Goal: Task Accomplishment & Management: Manage account settings

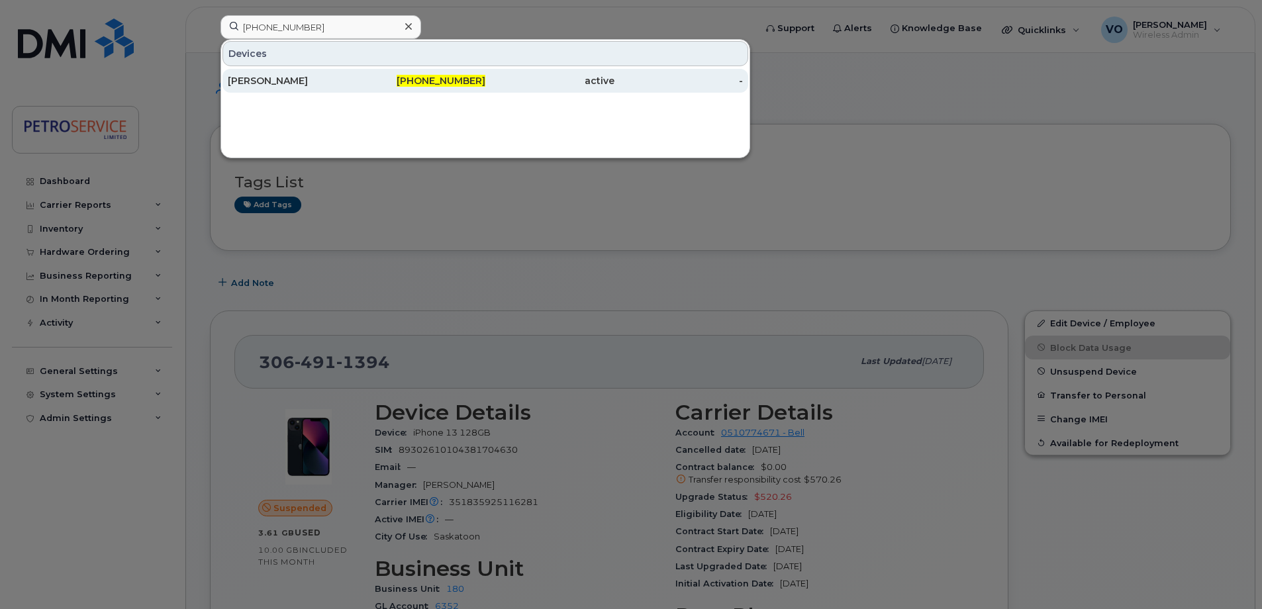
type input "506-238-3985"
click at [385, 77] on div "506-238-3985" at bounding box center [421, 80] width 129 height 13
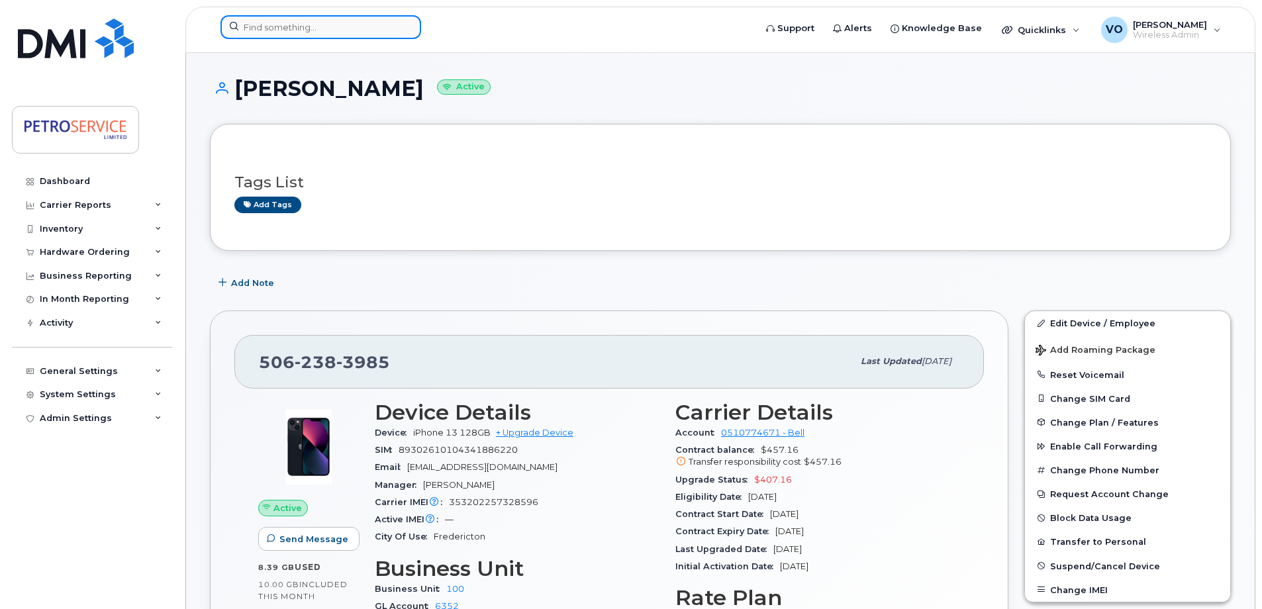
click at [300, 35] on input at bounding box center [321, 27] width 201 height 24
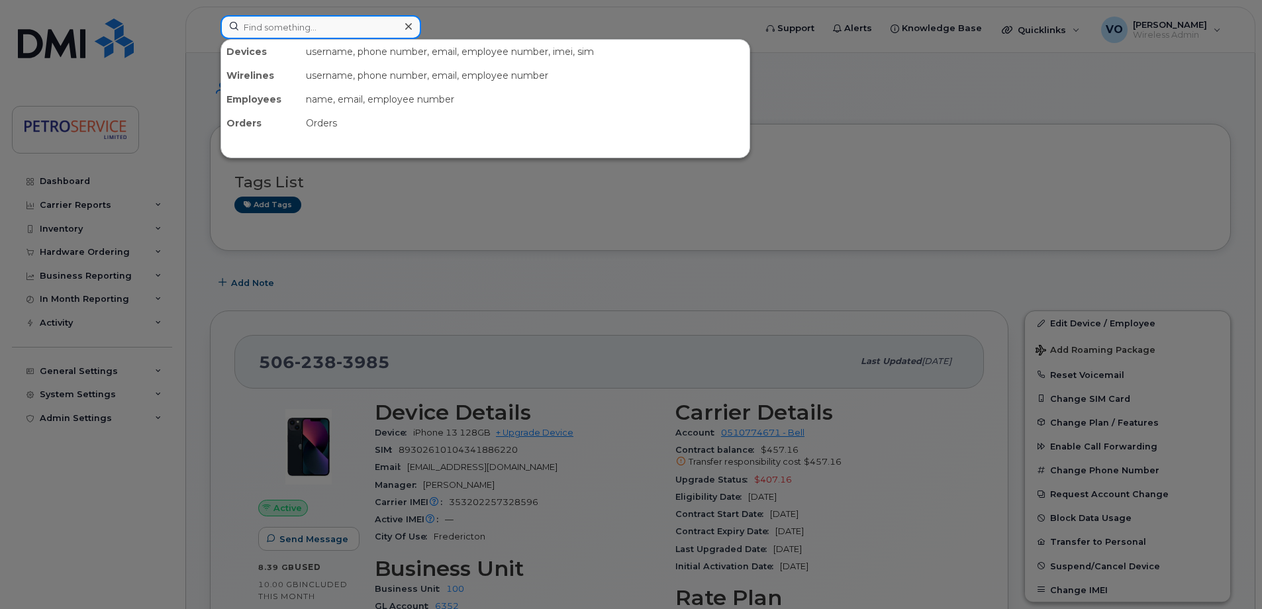
paste input "[PHONE_NUMBER]"
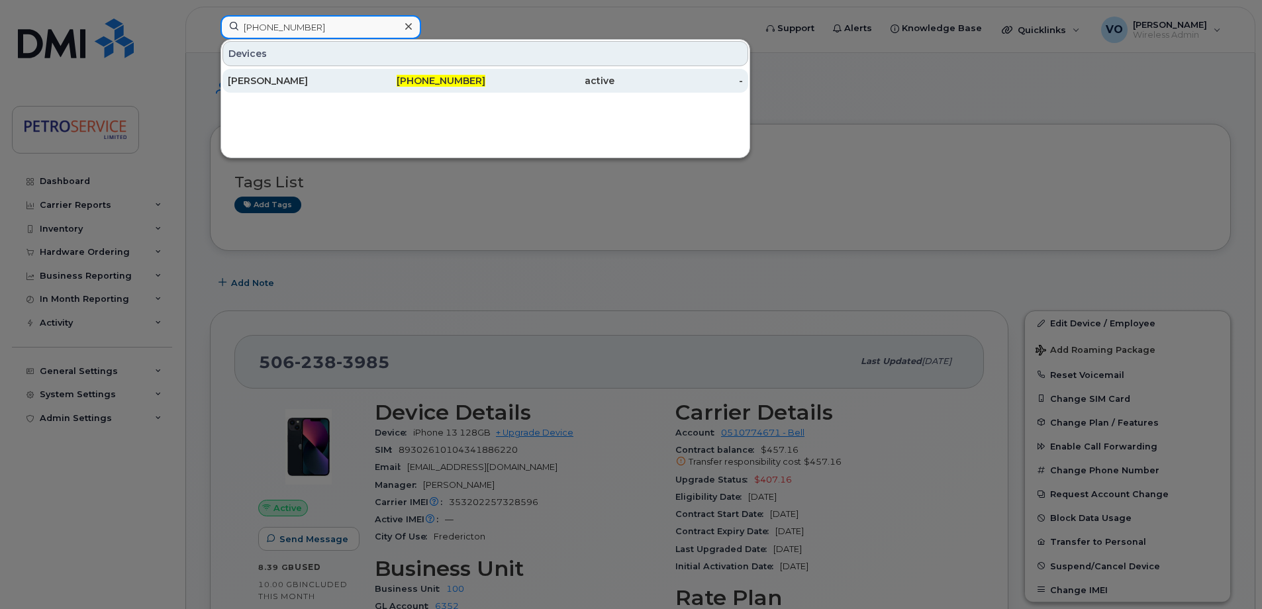
type input "587-337-7057"
click at [332, 80] on div "Derek Vanderheide" at bounding box center [292, 80] width 129 height 13
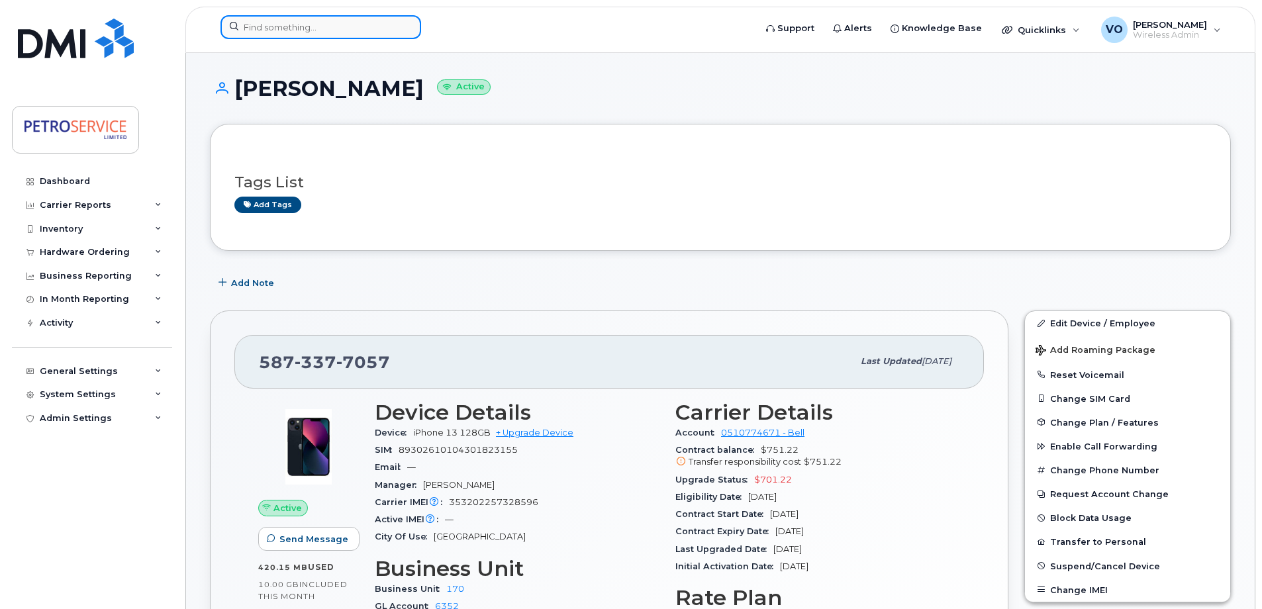
drag, startPoint x: 268, startPoint y: 21, endPoint x: 266, endPoint y: 31, distance: 10.9
click at [268, 24] on input at bounding box center [321, 27] width 201 height 24
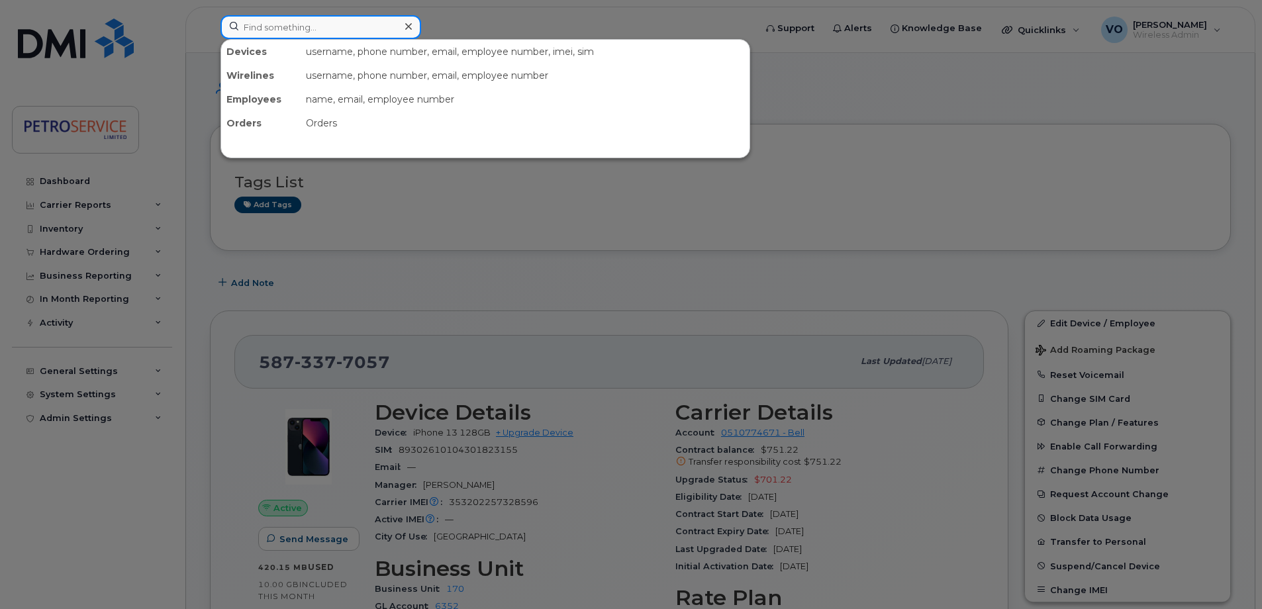
paste input "357528390701463"
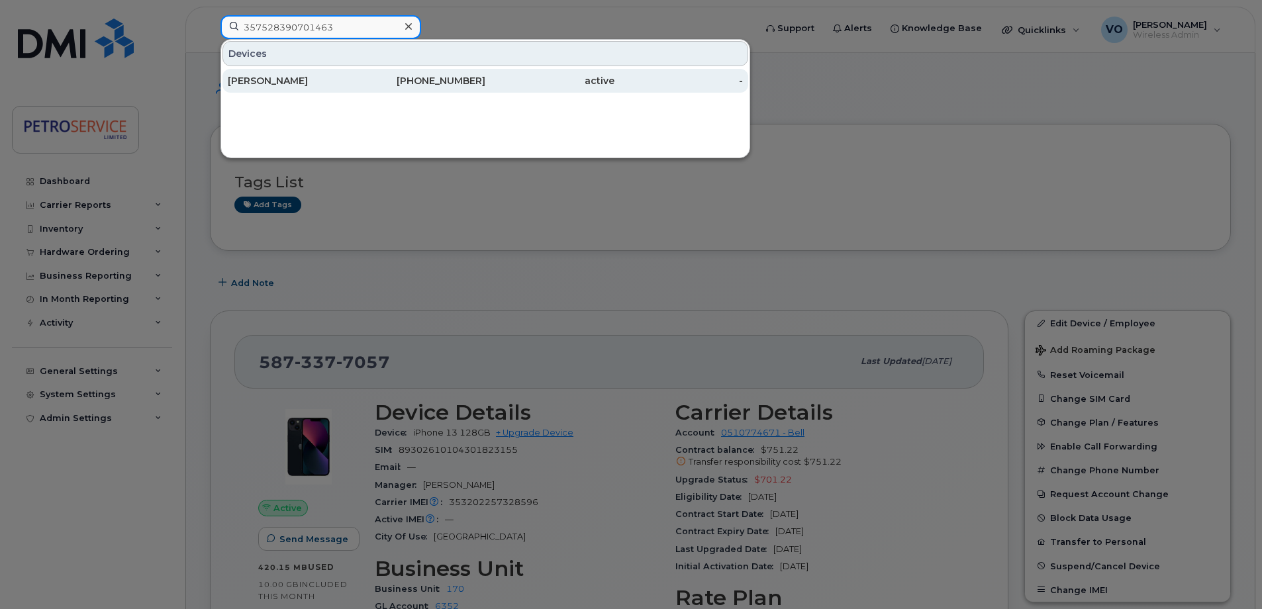
type input "357528390701463"
click at [289, 81] on div "[PERSON_NAME]" at bounding box center [292, 80] width 129 height 13
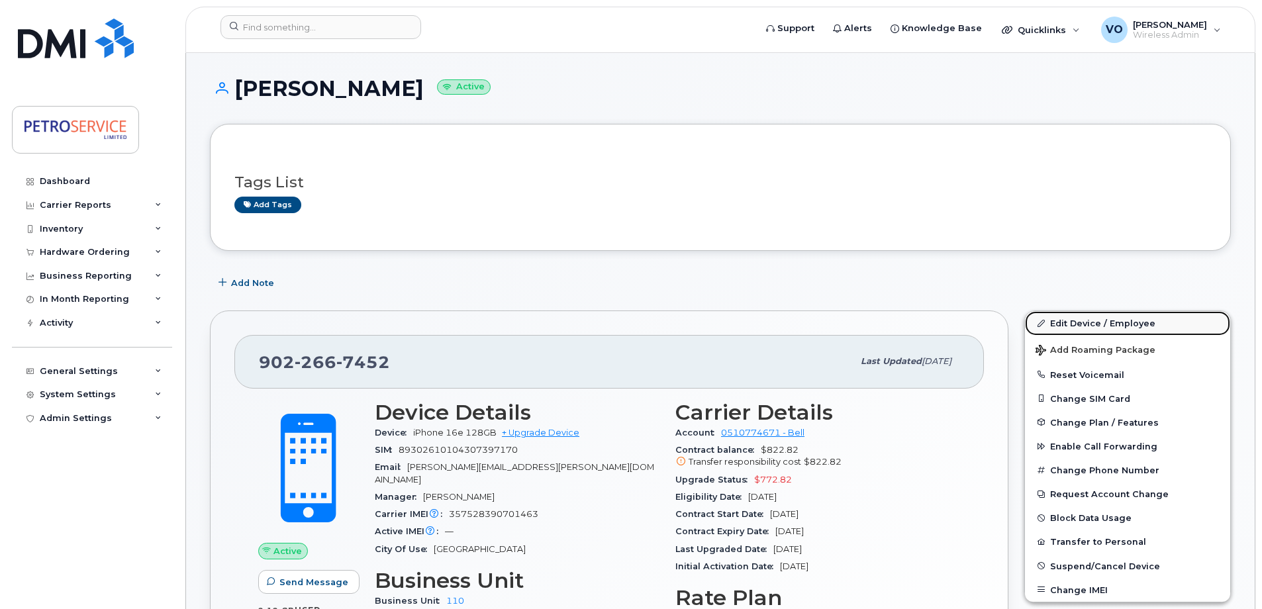
click at [1107, 322] on link "Edit Device / Employee" at bounding box center [1127, 323] width 205 height 24
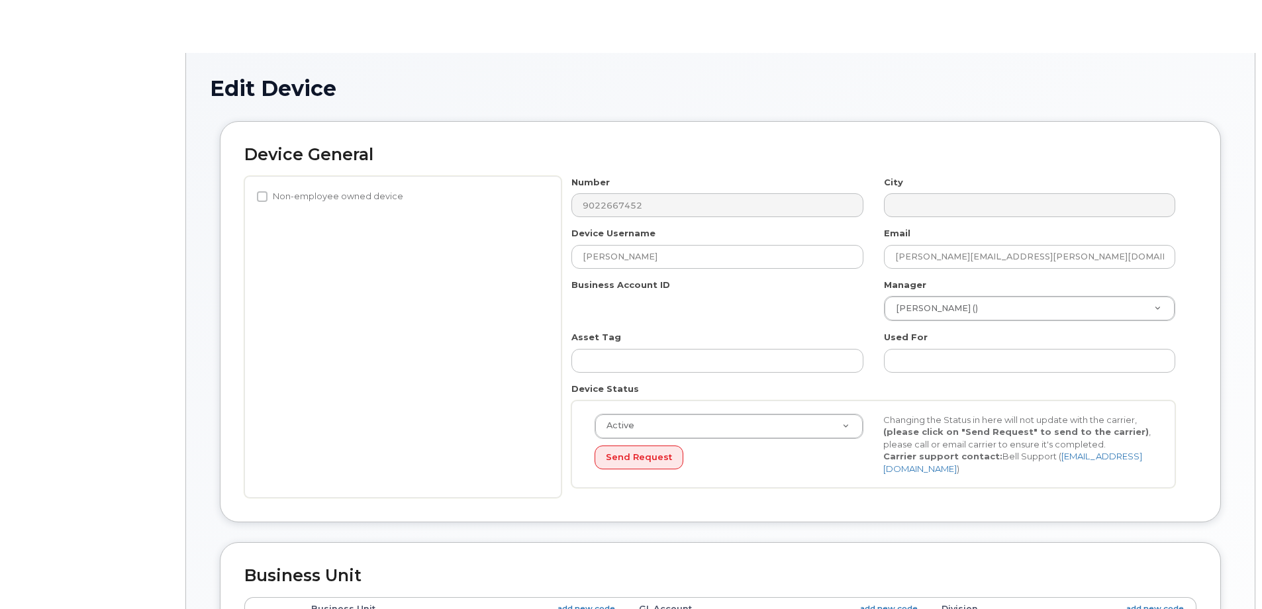
select select "4468792"
select select "4468800"
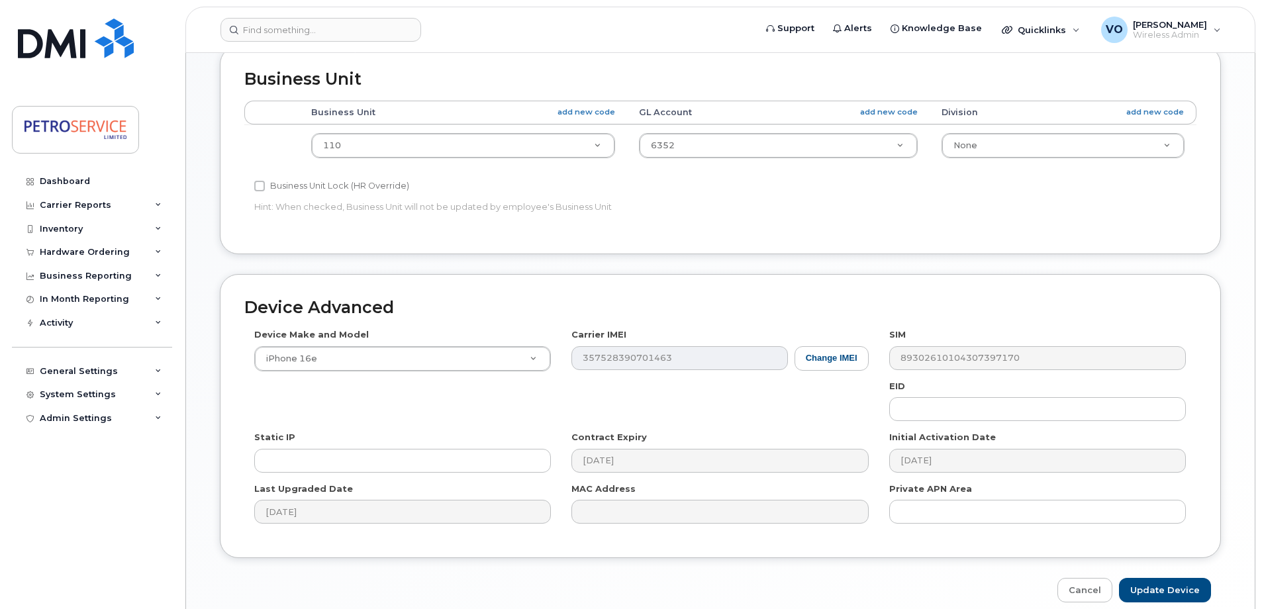
scroll to position [530, 0]
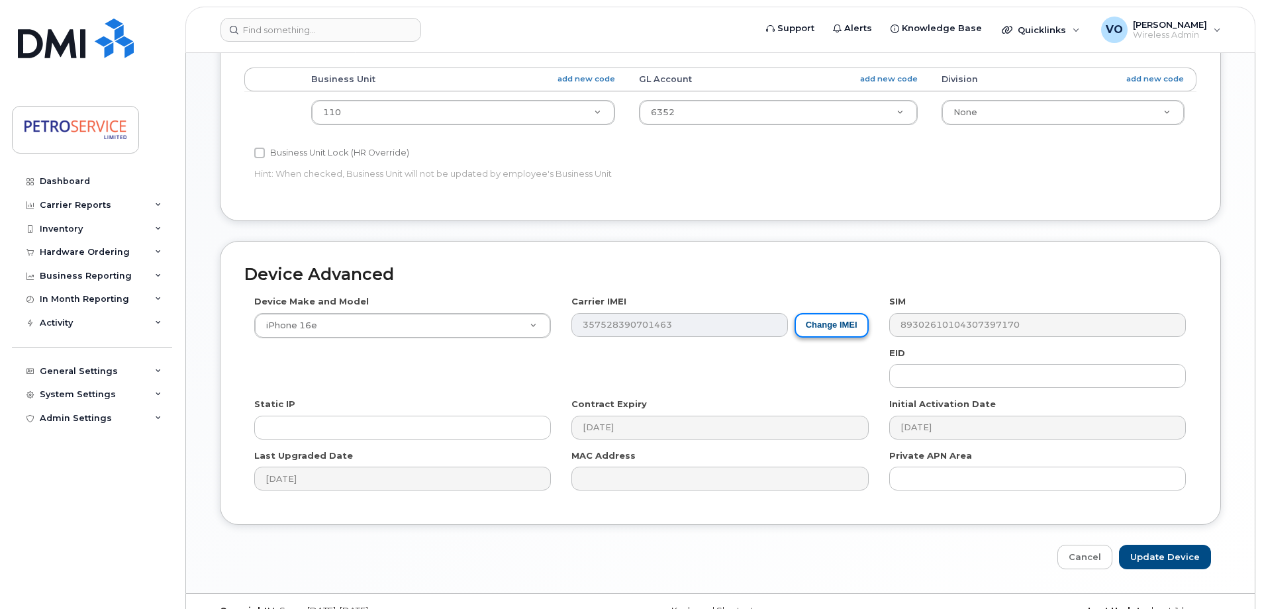
click at [856, 325] on button "Change IMEI" at bounding box center [832, 325] width 74 height 25
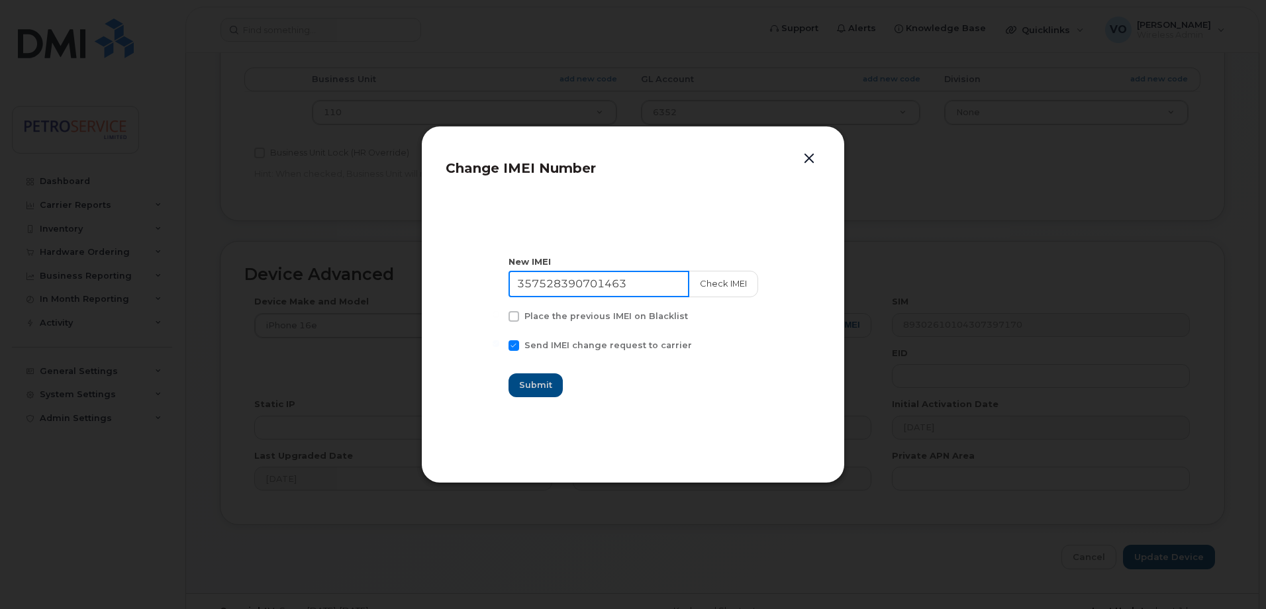
drag, startPoint x: 641, startPoint y: 283, endPoint x: 349, endPoint y: 272, distance: 292.2
click at [349, 272] on div "Change IMEI Number New IMEI 357528390701463 Check IMEI Place the previous IMEI …" at bounding box center [633, 304] width 1266 height 609
paste input "0702697596135"
type input "350702697596135"
click at [715, 287] on button "Check IMEI" at bounding box center [723, 284] width 70 height 26
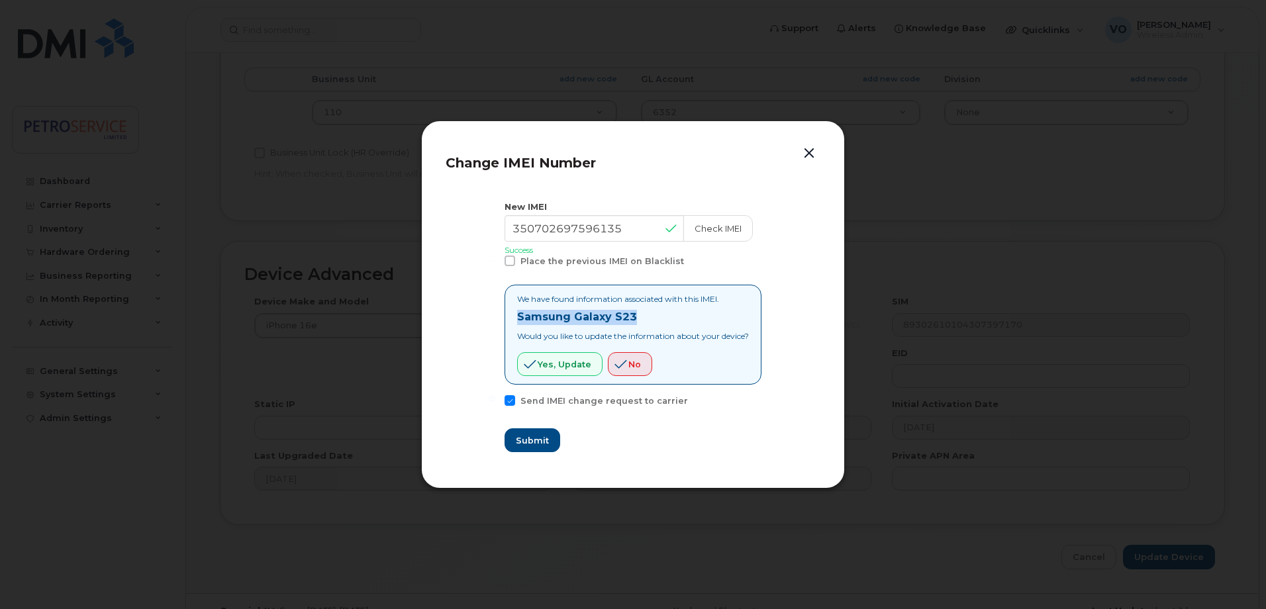
drag, startPoint x: 621, startPoint y: 313, endPoint x: 509, endPoint y: 314, distance: 111.3
click at [509, 314] on div "We have found information associated with this IMEI. Samsung Galaxy S23 Would y…" at bounding box center [633, 335] width 257 height 100
copy strong "Samsung Galaxy S23"
click at [554, 365] on span "Yes, update" at bounding box center [565, 364] width 54 height 13
click at [522, 462] on section "New IMEI 350702697596135 Check IMEI Success Place the previous IMEI on Blacklis…" at bounding box center [633, 327] width 375 height 276
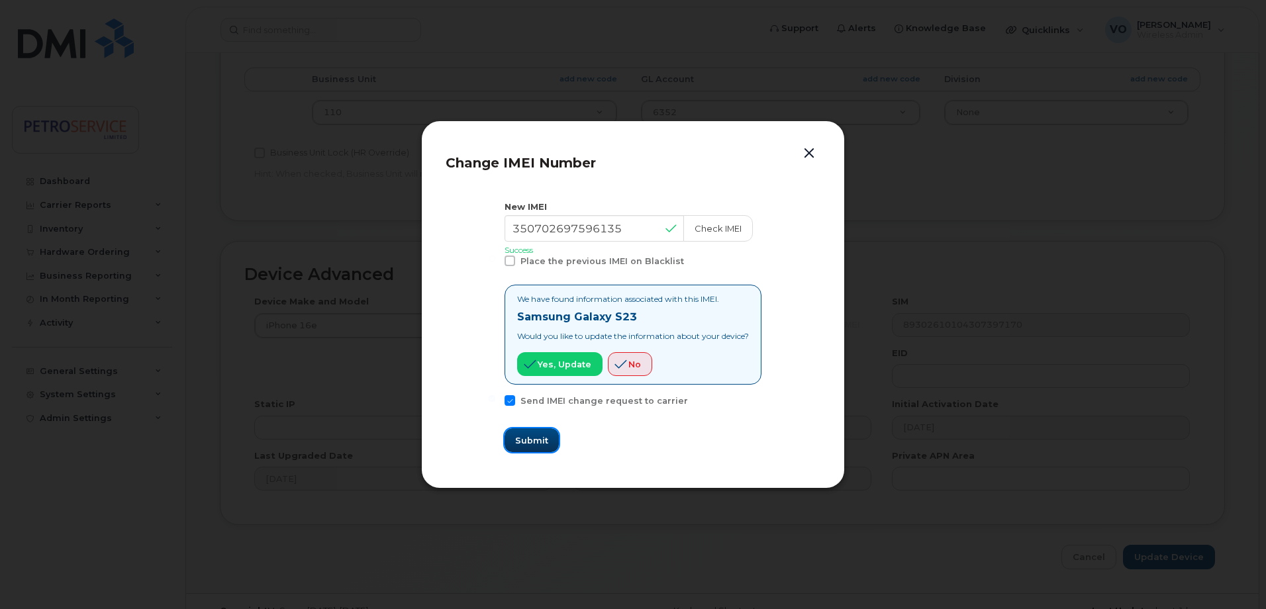
click at [526, 436] on span "Submit" at bounding box center [531, 440] width 33 height 13
type input "350702697596135"
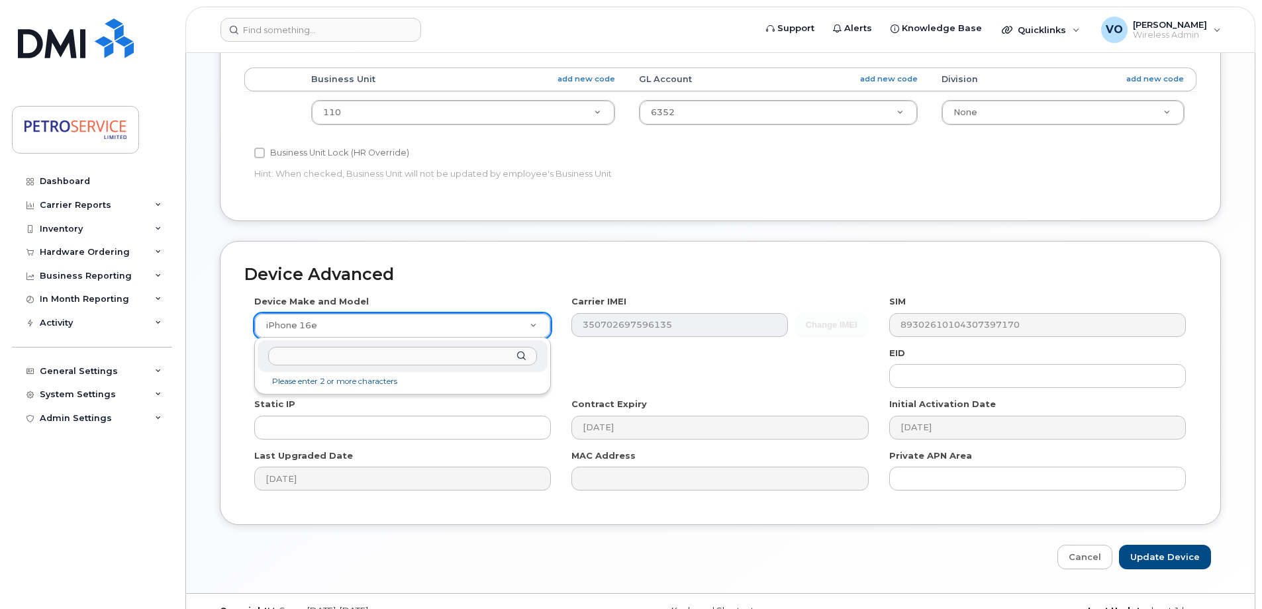
click at [334, 356] on input "text" at bounding box center [402, 356] width 269 height 19
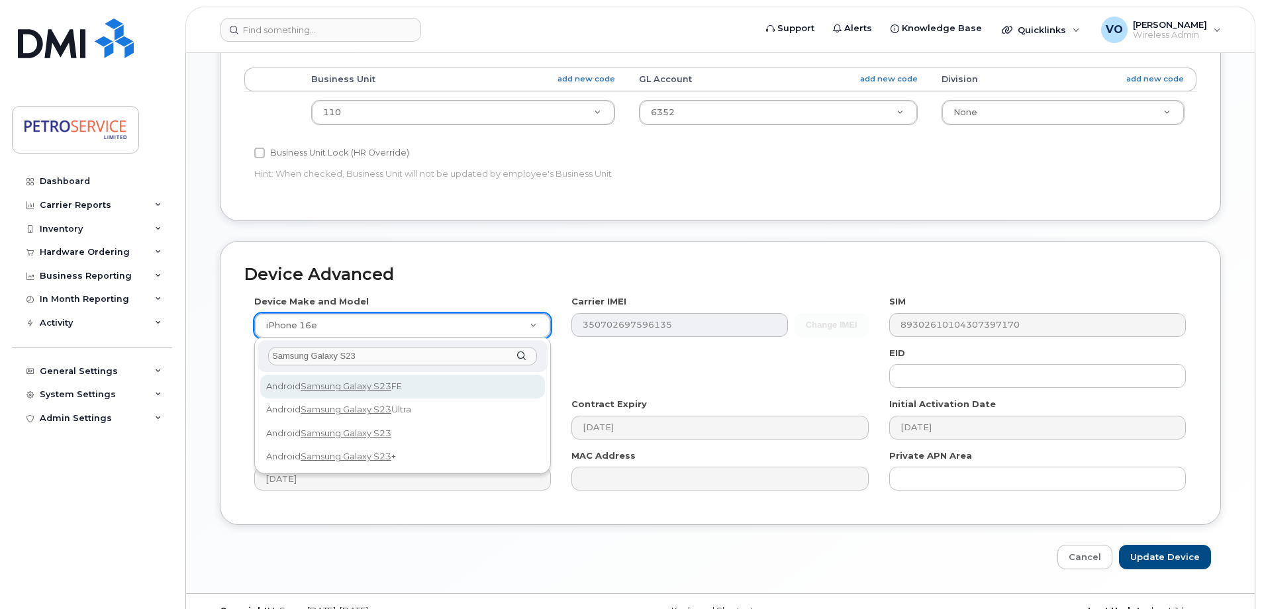
click at [408, 356] on input "Samsung Galaxy S23" at bounding box center [402, 356] width 269 height 19
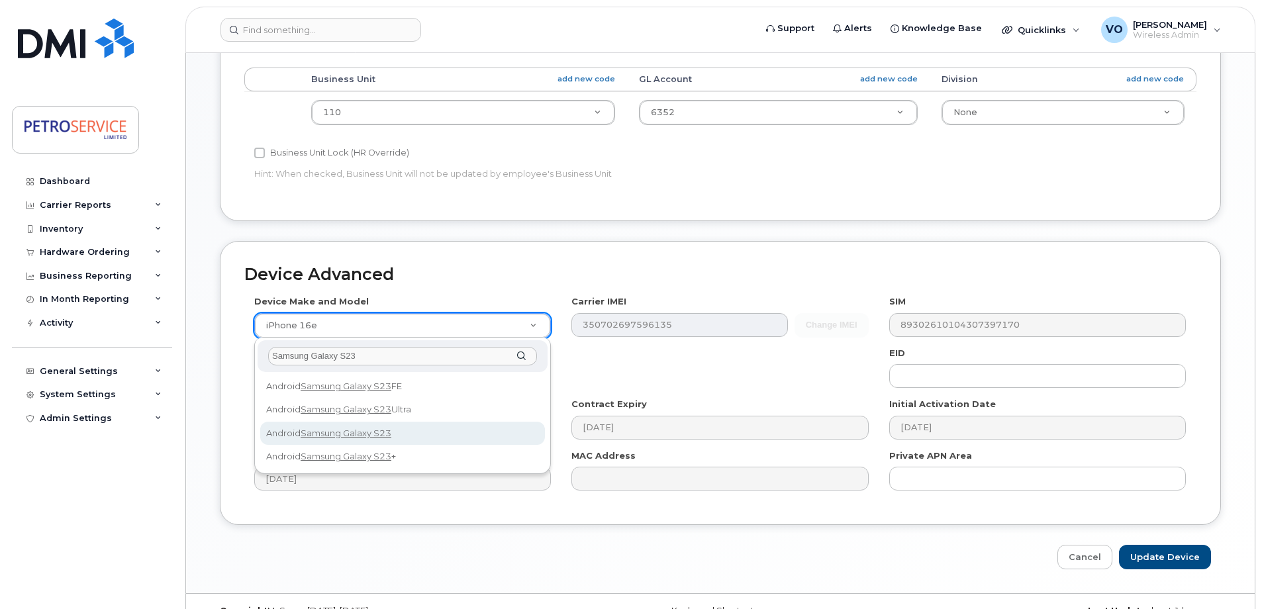
type input "Samsung Galaxy S23"
select select "2914"
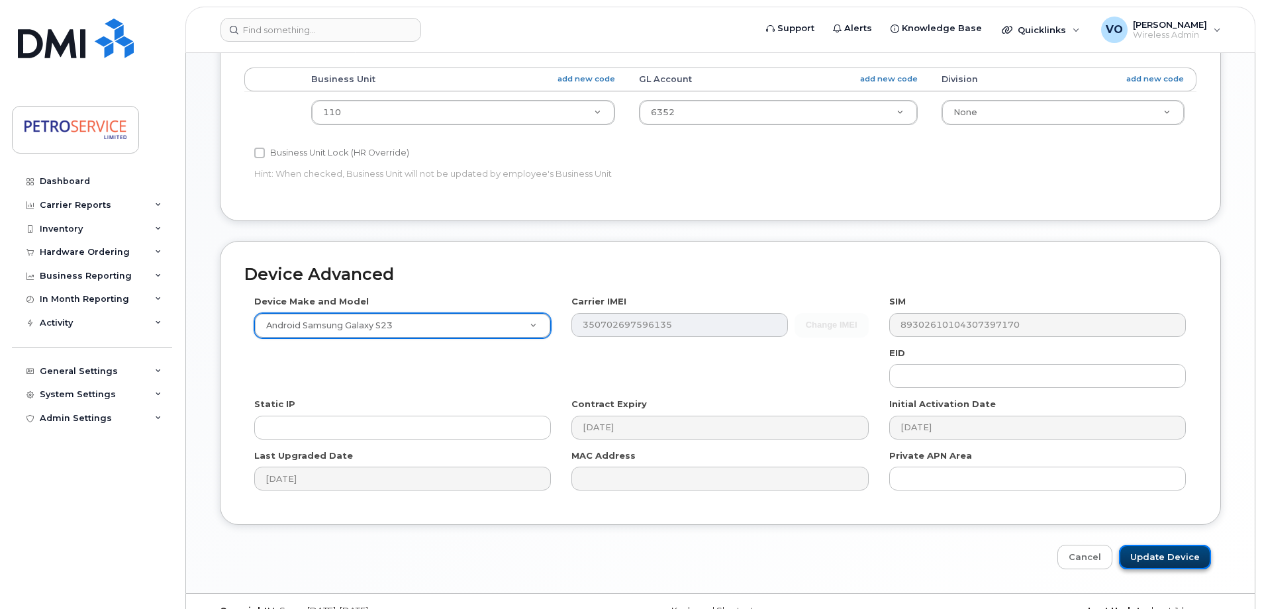
click at [1171, 554] on input "Update Device" at bounding box center [1165, 557] width 92 height 25
type input "Saving..."
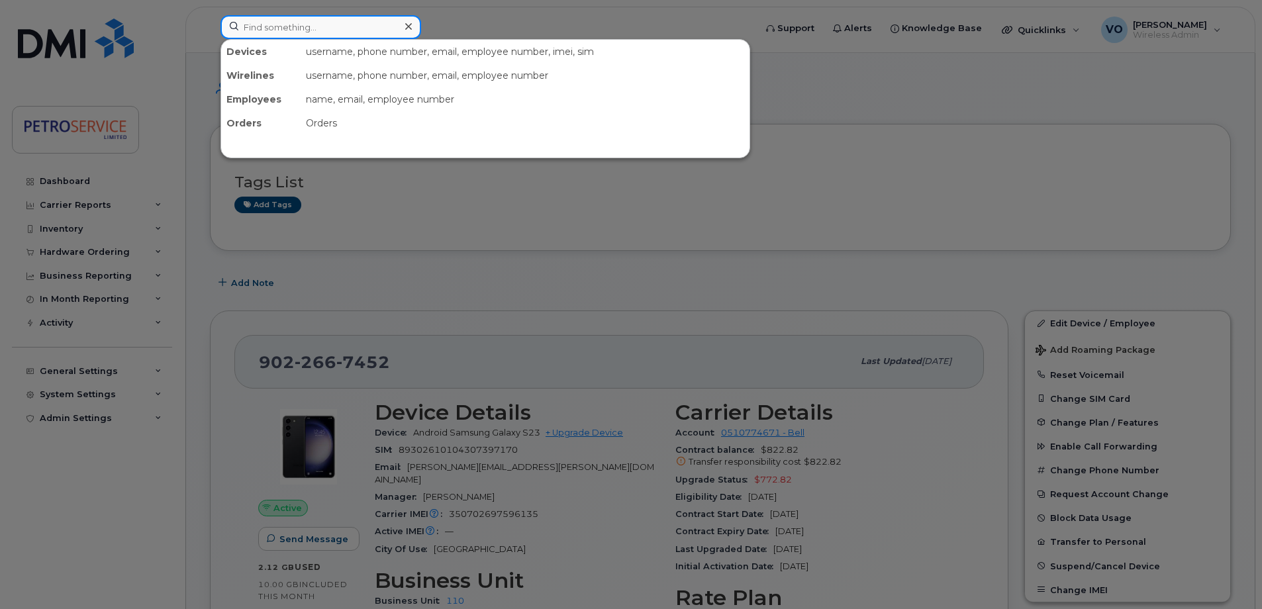
click at [346, 30] on input at bounding box center [321, 27] width 201 height 24
paste input "506-238-3985"
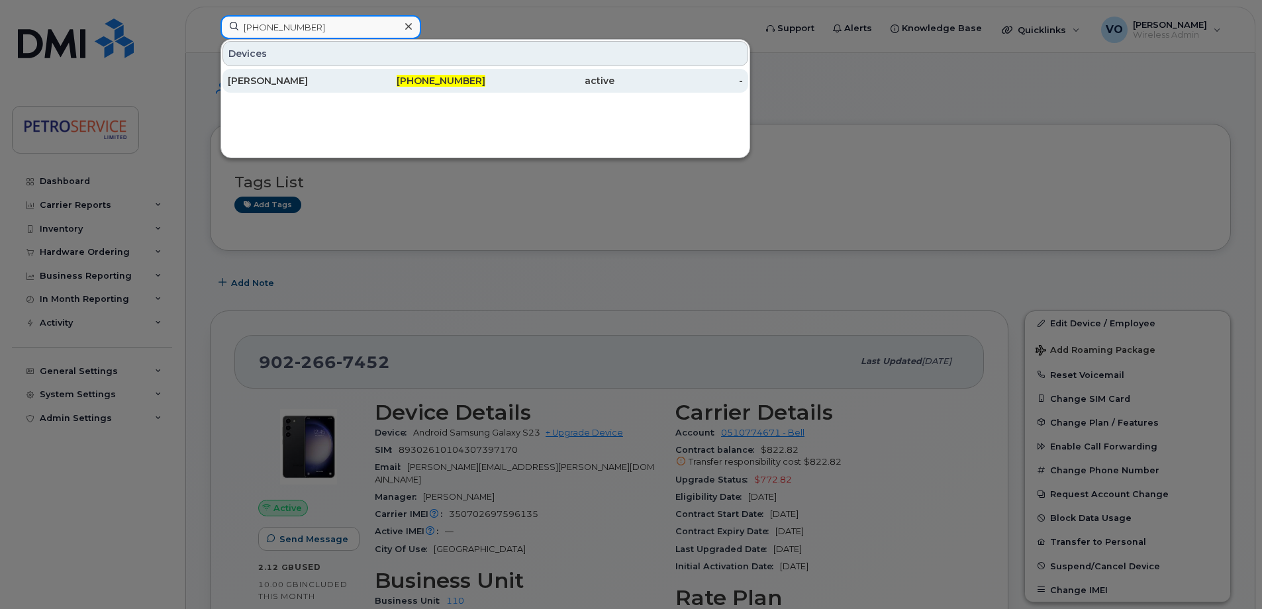
type input "506-238-3985"
click at [366, 81] on div "506-238-3985" at bounding box center [421, 80] width 129 height 13
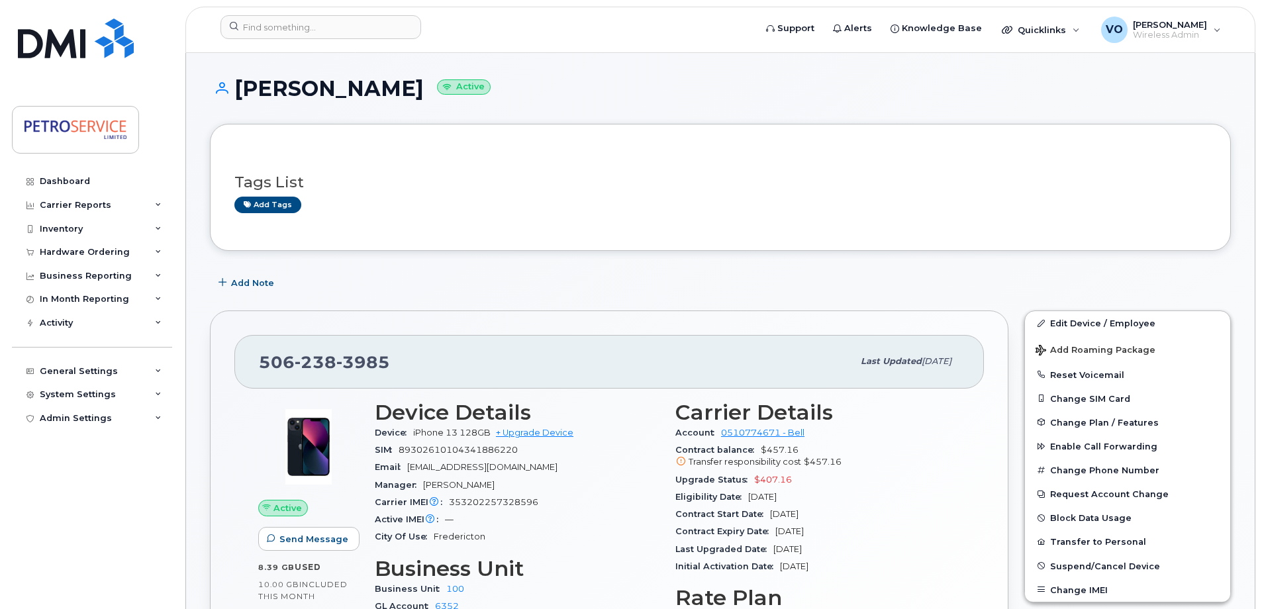
scroll to position [66, 0]
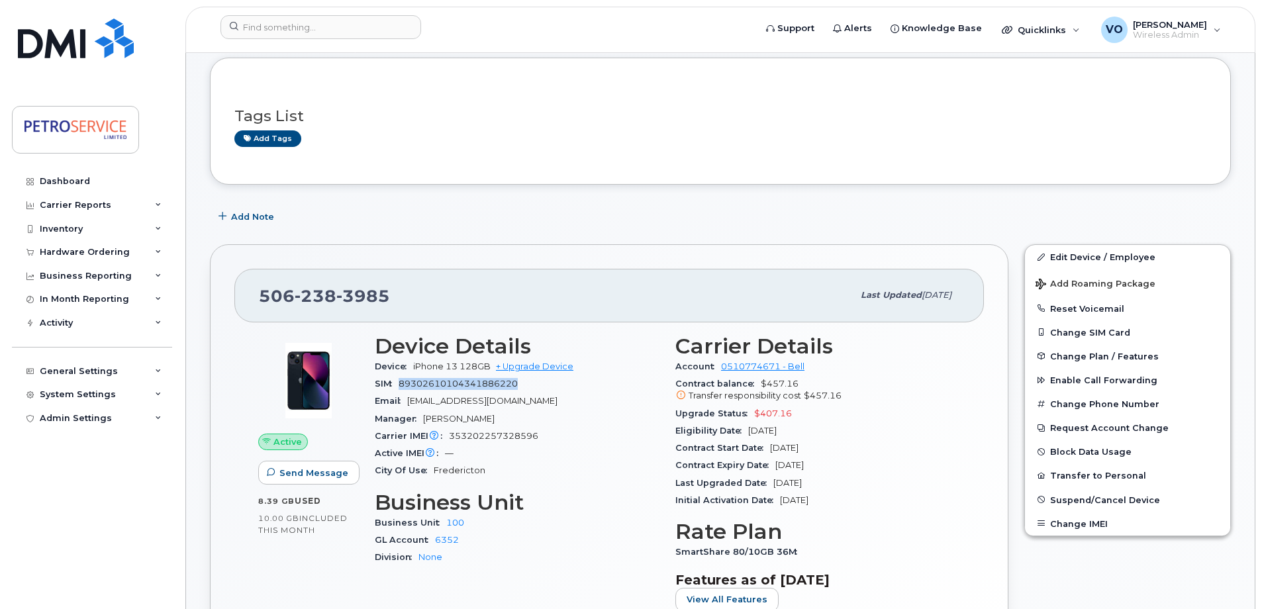
drag, startPoint x: 399, startPoint y: 384, endPoint x: 521, endPoint y: 383, distance: 121.9
click at [521, 383] on div "SIM 89302610104341886220" at bounding box center [517, 383] width 285 height 17
copy span "89302610104341886220"
click at [1109, 255] on link "Edit Device / Employee" at bounding box center [1127, 257] width 205 height 24
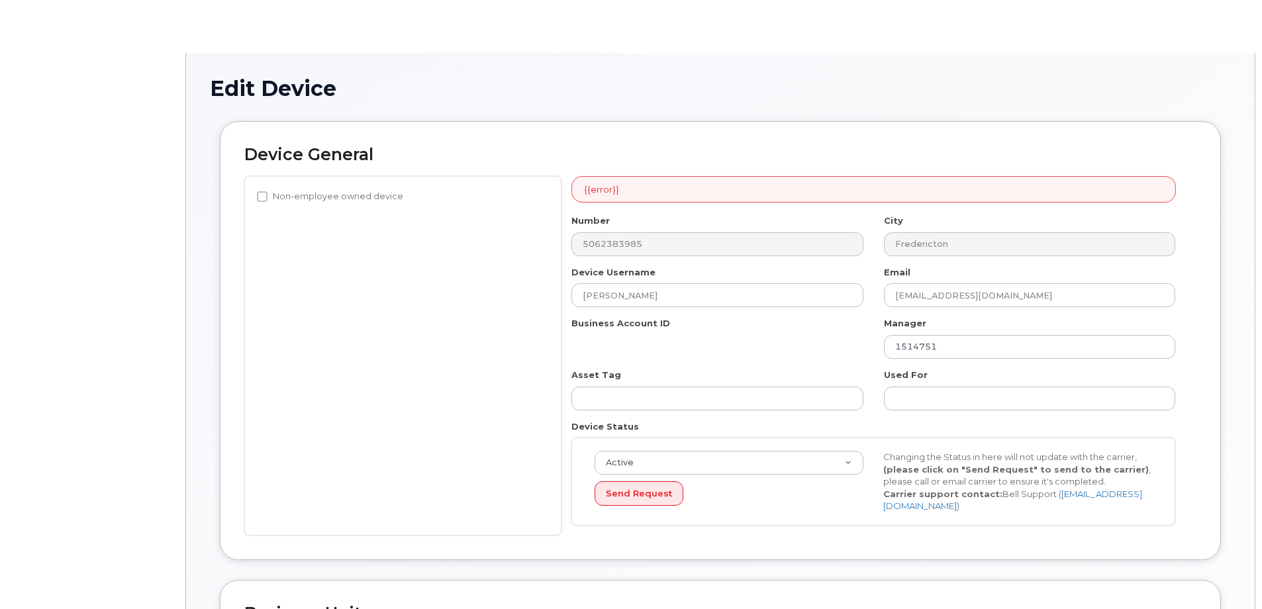
select select "4468789"
select select "4468800"
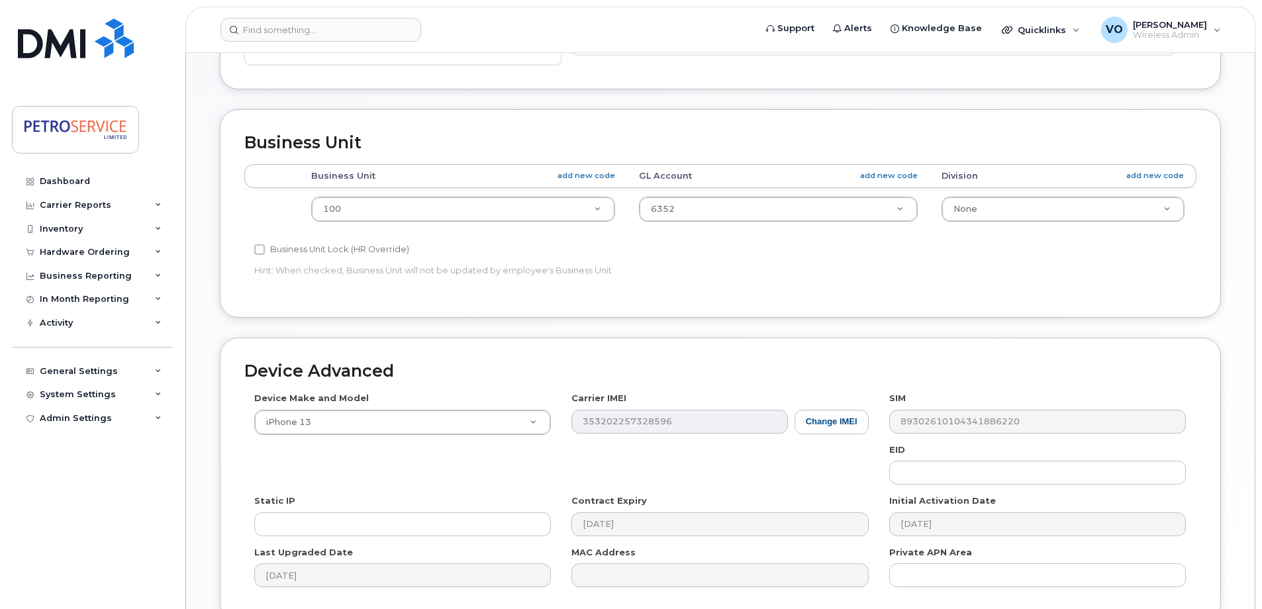
scroll to position [464, 0]
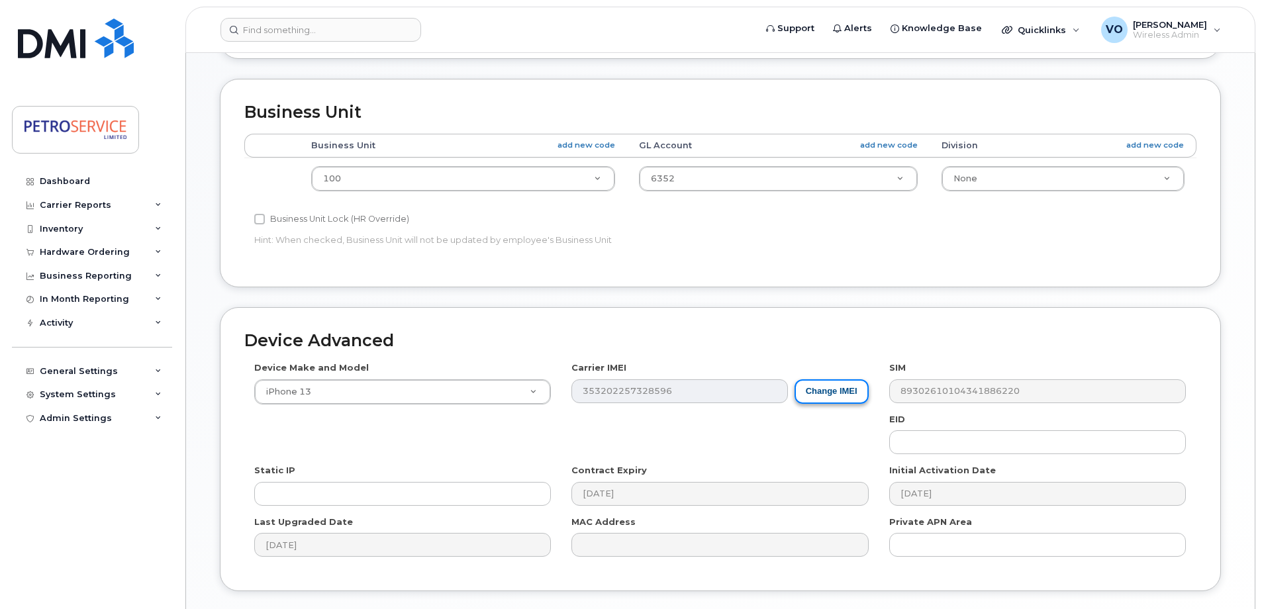
click at [819, 391] on button "Change IMEI" at bounding box center [832, 391] width 74 height 25
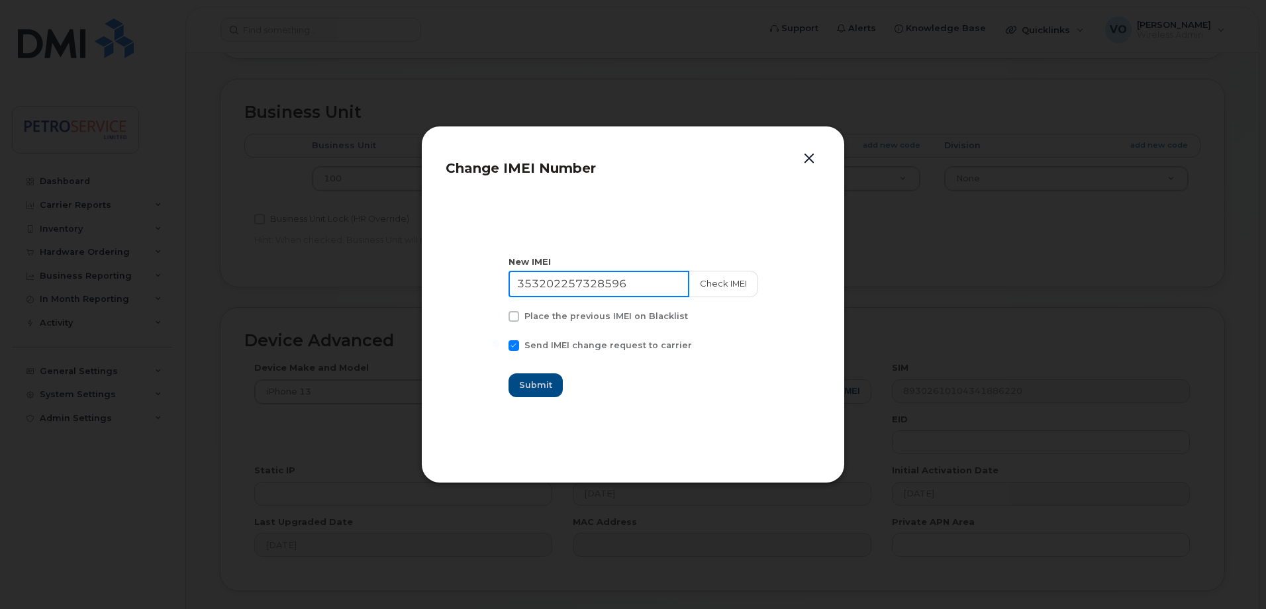
drag, startPoint x: 658, startPoint y: 285, endPoint x: 374, endPoint y: 271, distance: 283.8
click at [374, 271] on div "Change IMEI Number New IMEI 353202257328596 Check IMEI Place the previous IMEI …" at bounding box center [633, 304] width 1266 height 609
paste input "7528390701463"
type input "357528390701463"
click at [708, 279] on button "Check IMEI" at bounding box center [723, 284] width 70 height 26
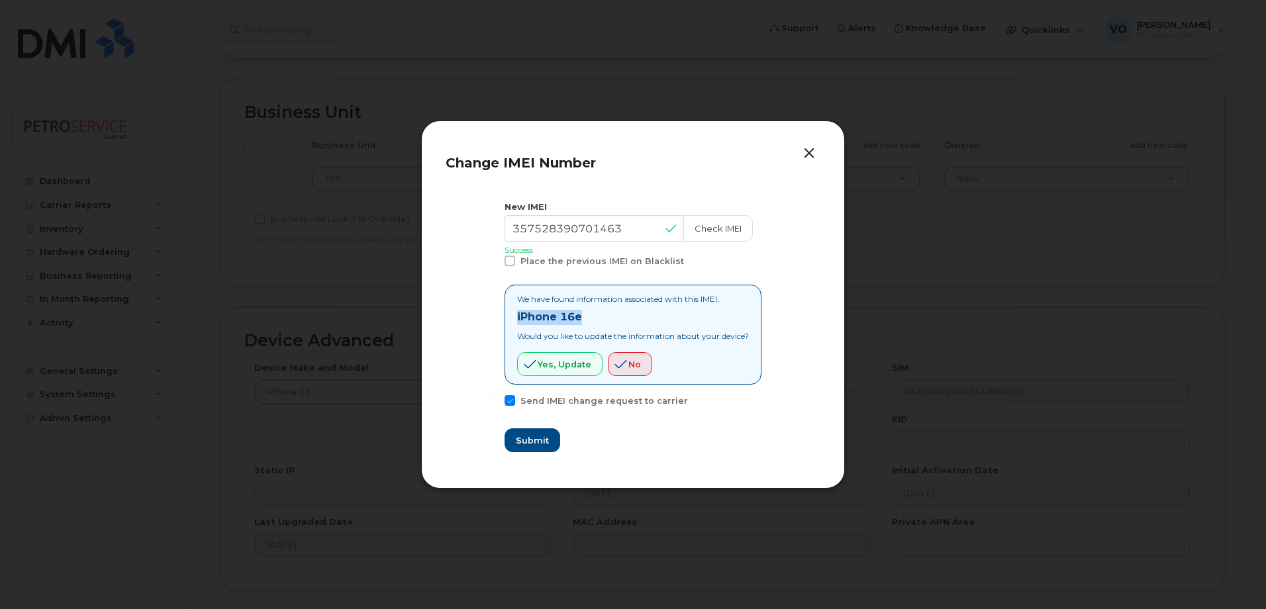
drag, startPoint x: 581, startPoint y: 317, endPoint x: 499, endPoint y: 307, distance: 82.7
click at [499, 307] on section "New IMEI 357528390701463 Check IMEI Success Place the previous IMEI on Blacklis…" at bounding box center [633, 327] width 375 height 276
copy strong "iPhone 16e"
click at [564, 372] on button "Yes, update" at bounding box center [559, 364] width 85 height 24
click at [530, 431] on button "Submit" at bounding box center [532, 440] width 54 height 24
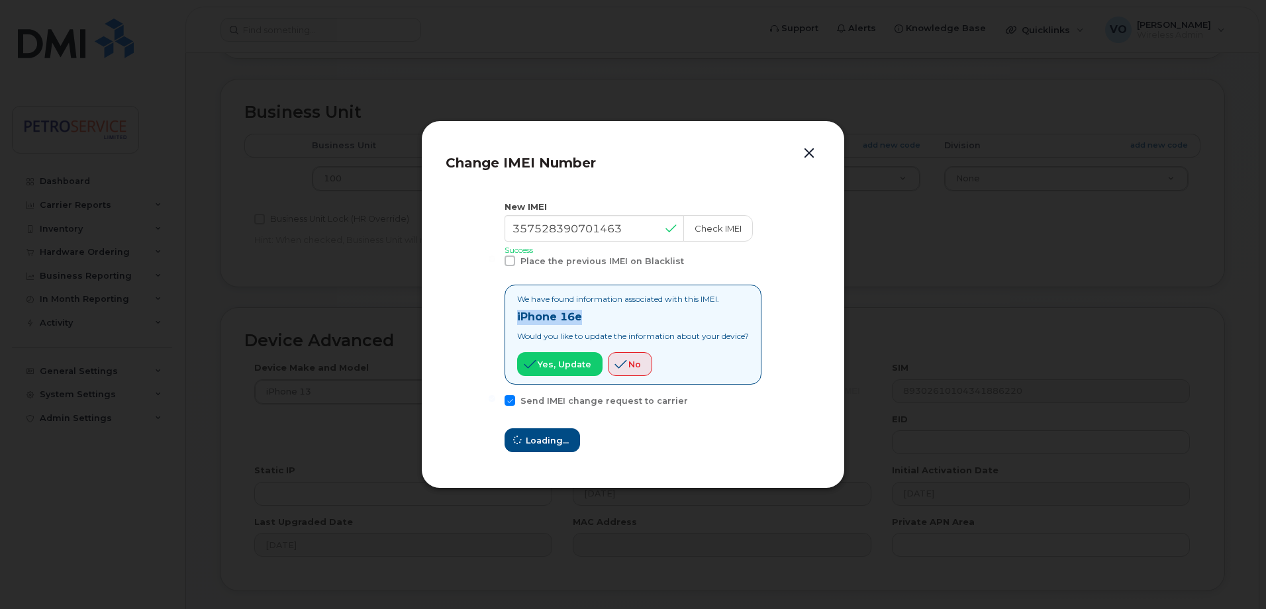
type input "357528390701463"
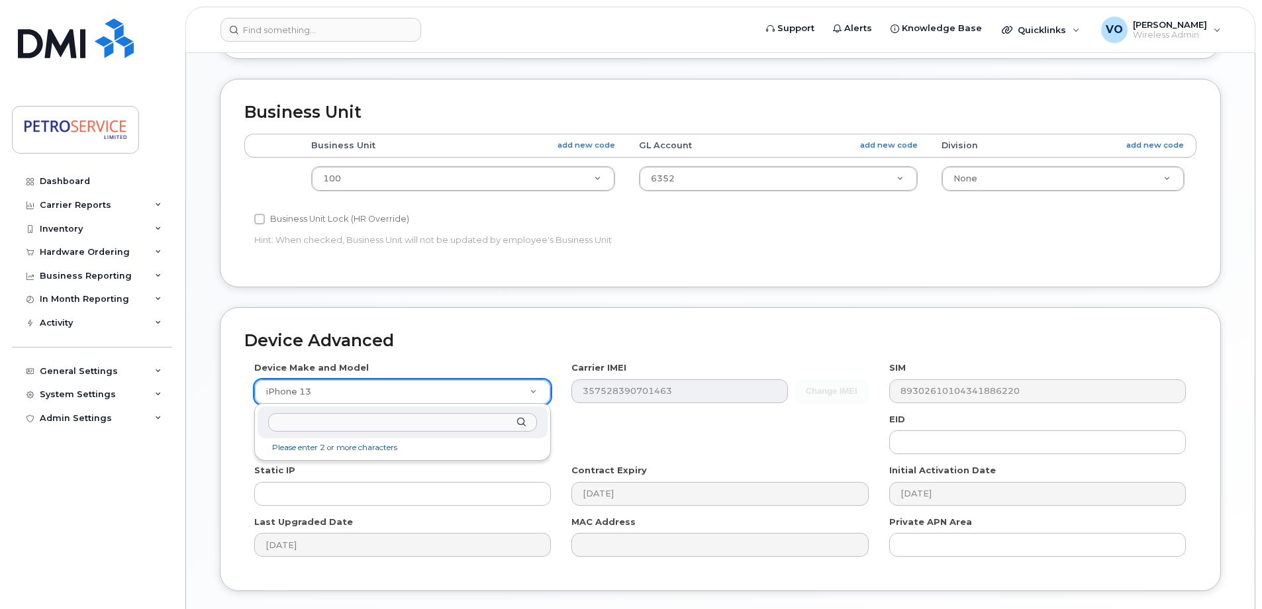
click at [397, 417] on input "text" at bounding box center [402, 422] width 269 height 19
type input "iPhone 16e"
select select "3304"
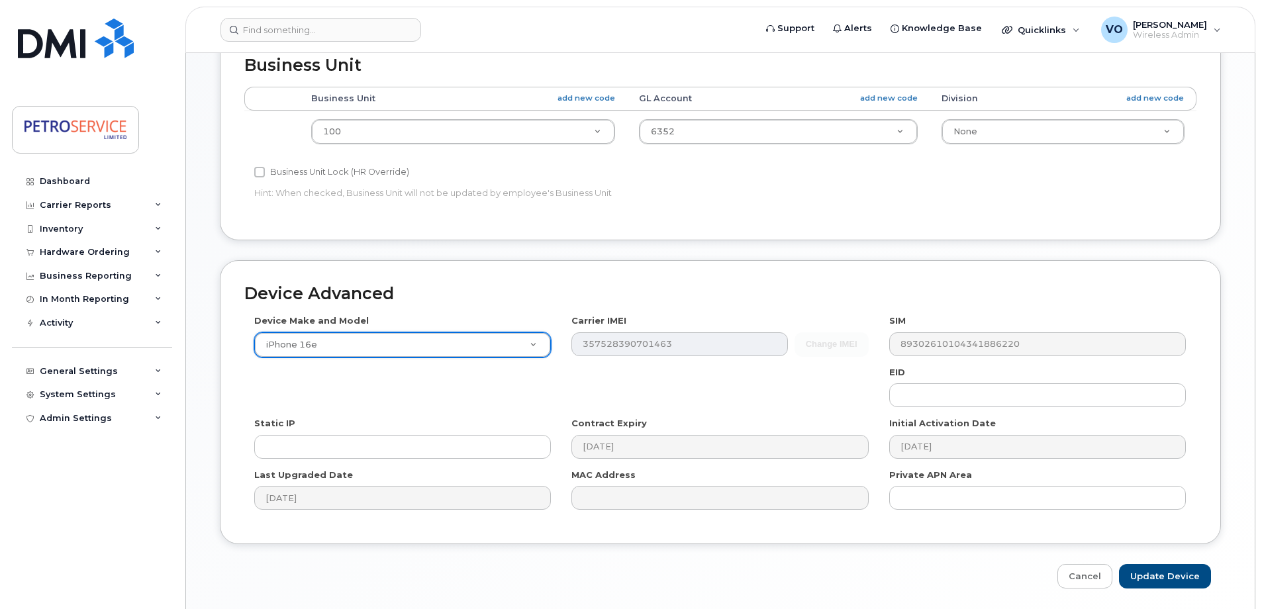
scroll to position [556, 0]
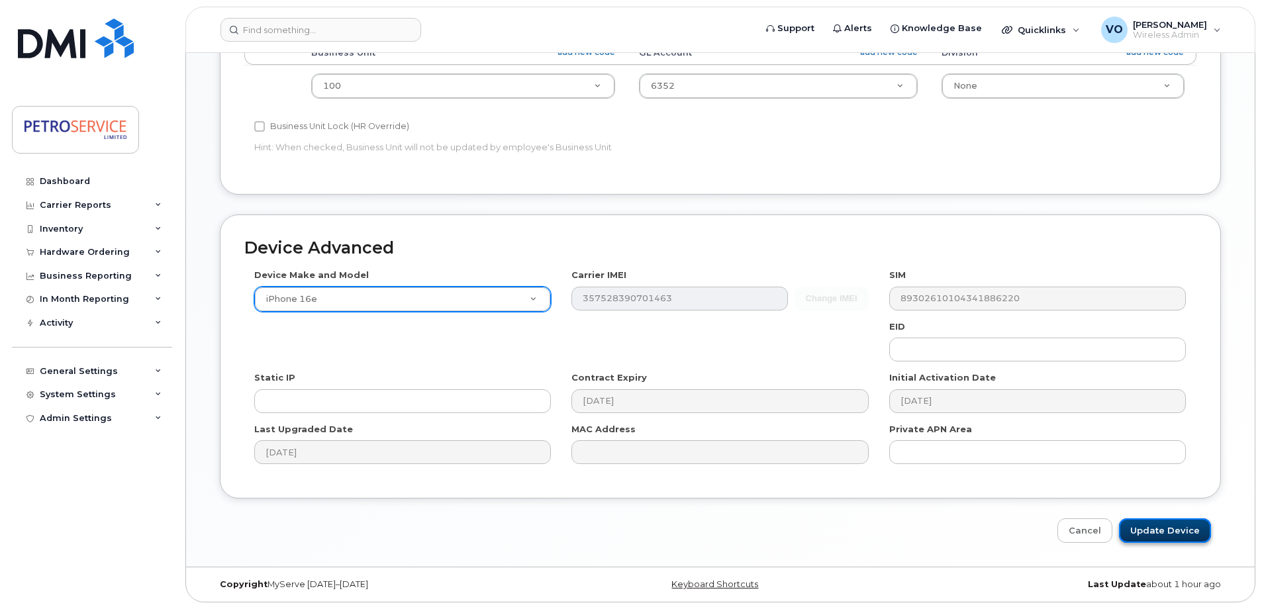
click at [1164, 538] on input "Update Device" at bounding box center [1165, 531] width 92 height 25
type input "Saving..."
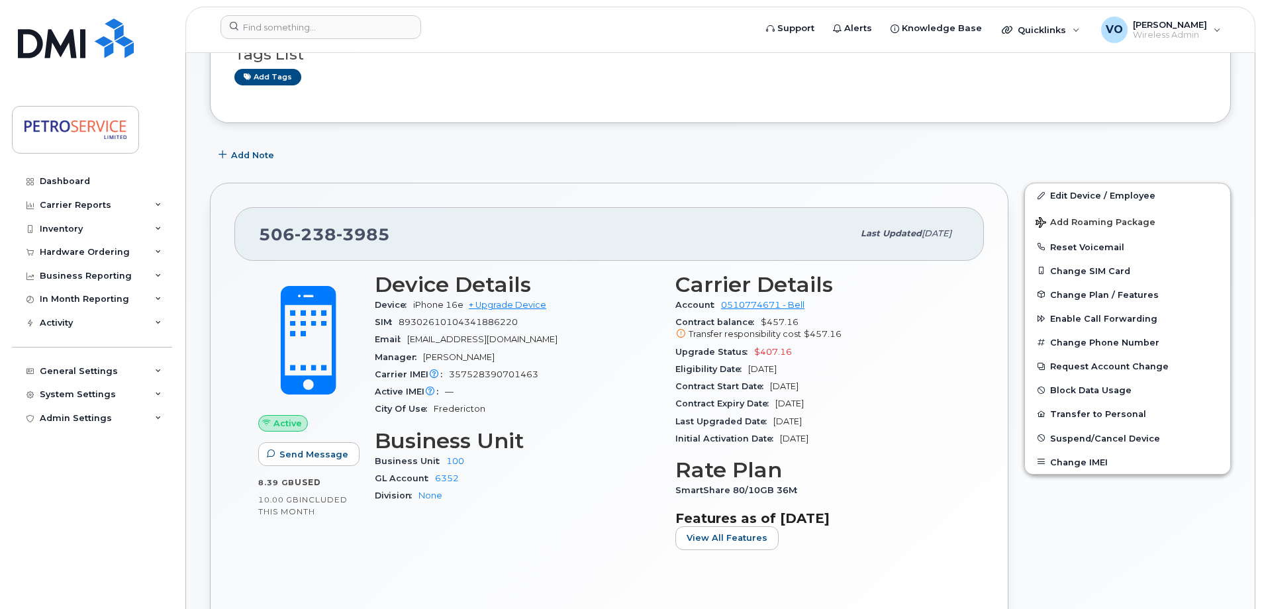
scroll to position [132, 0]
